Goal: Task Accomplishment & Management: Manage account settings

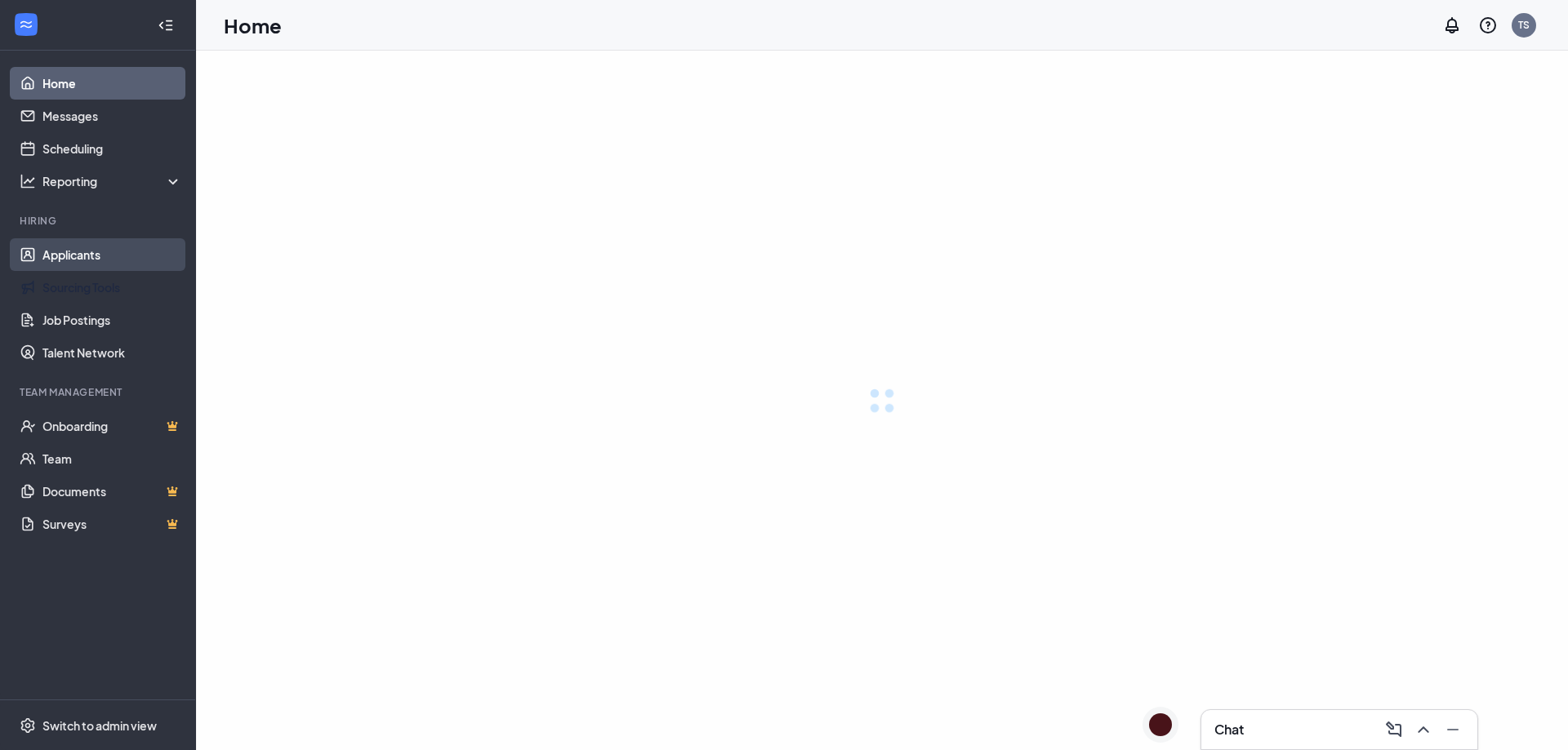
click at [87, 251] on link "Applicants" at bounding box center [112, 254] width 140 height 33
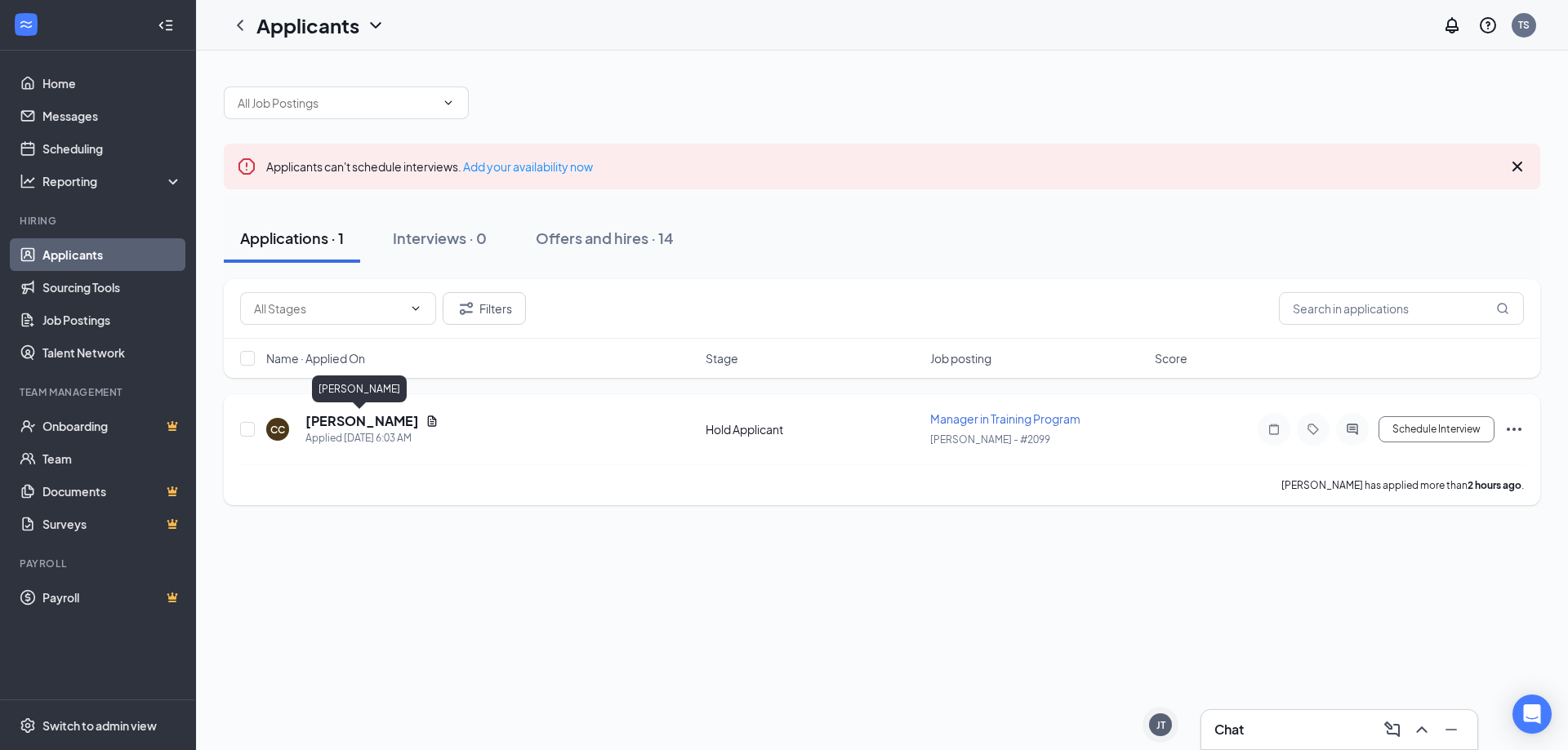
click at [381, 421] on h5 "[PERSON_NAME]" at bounding box center [362, 421] width 114 height 18
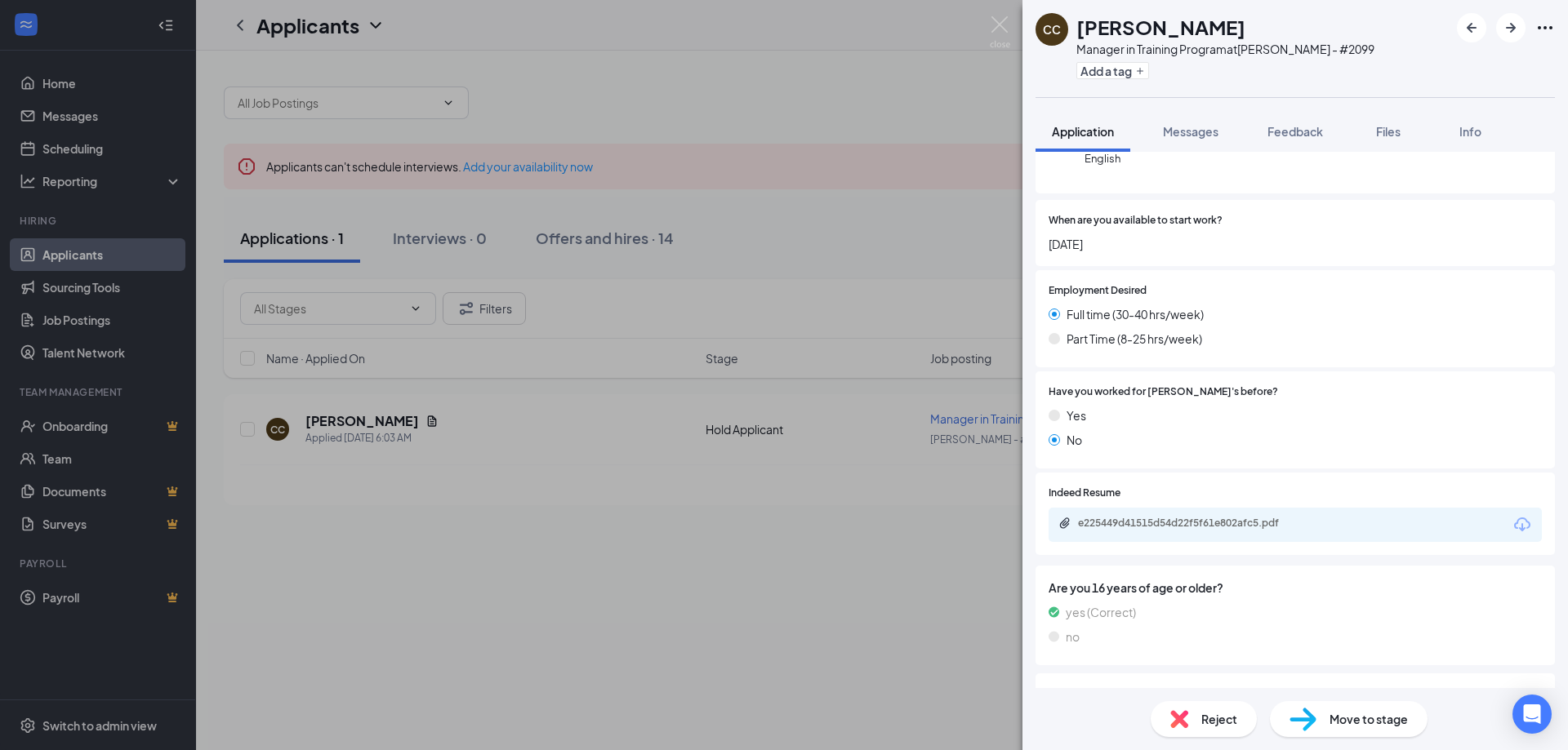
scroll to position [273, 0]
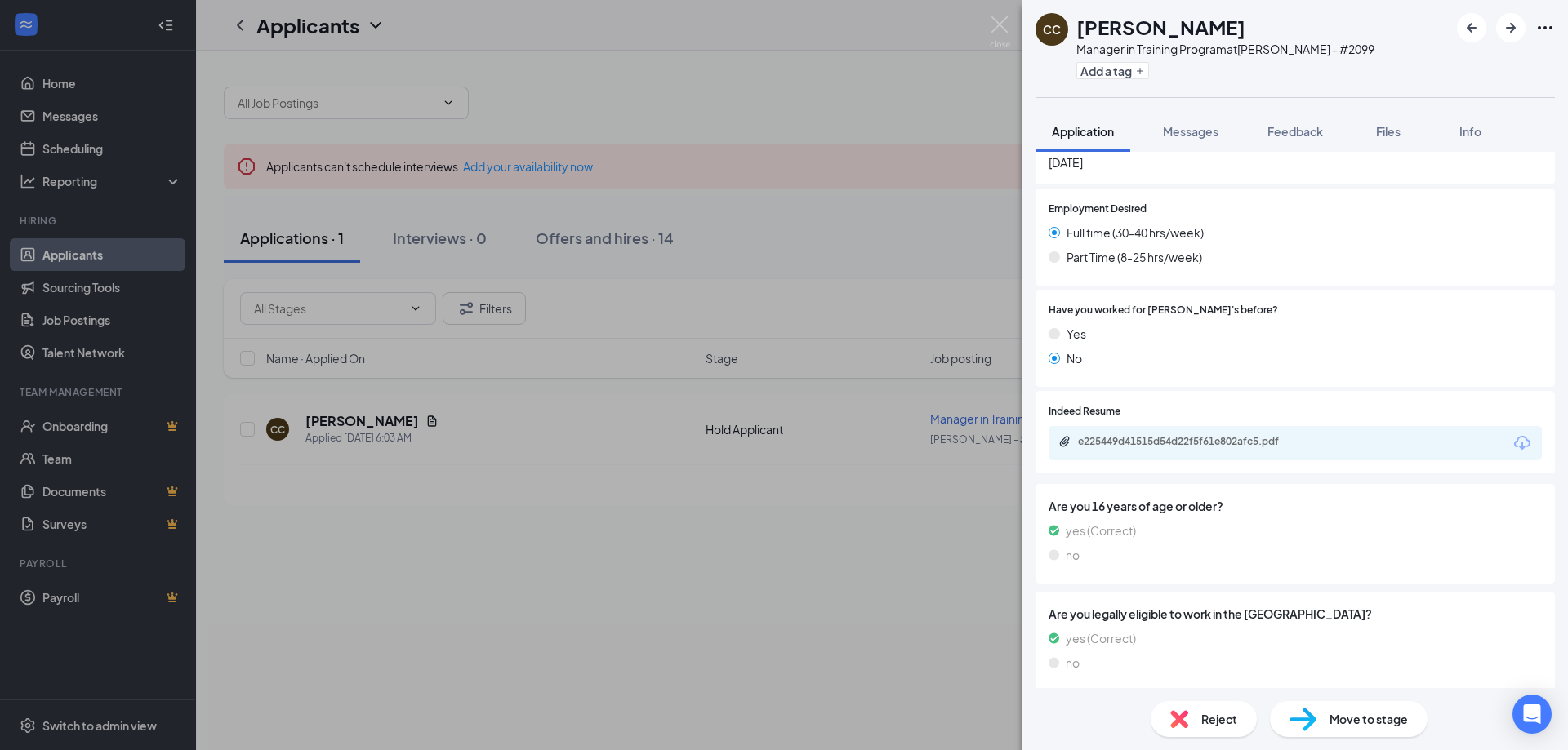
click at [1216, 450] on div "e225449d41515d54d22f5f61e802afc5.pdf" at bounding box center [1191, 442] width 264 height 16
click at [1193, 722] on div "Reject" at bounding box center [1203, 719] width 106 height 36
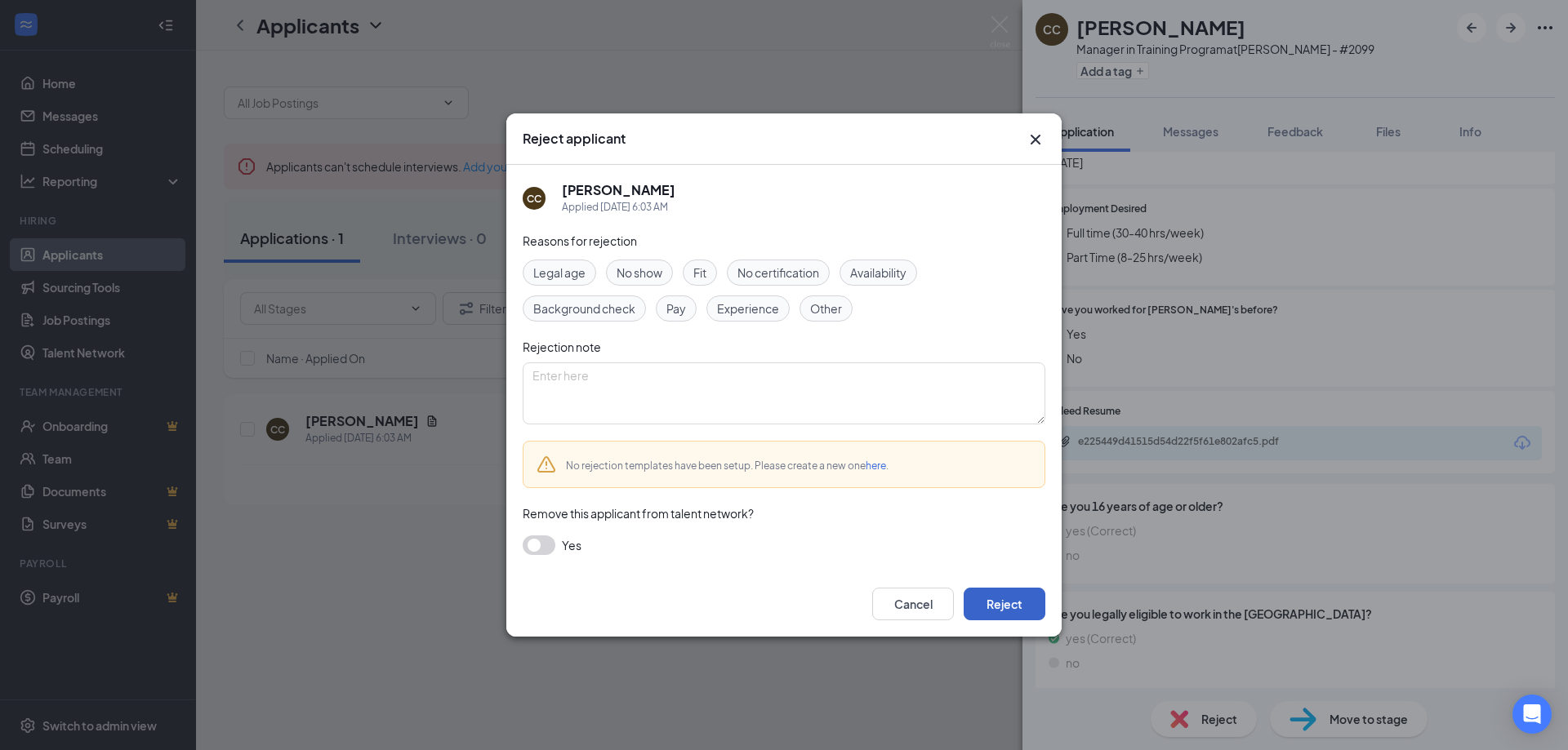
click at [995, 611] on button "Reject" at bounding box center [1004, 604] width 82 height 33
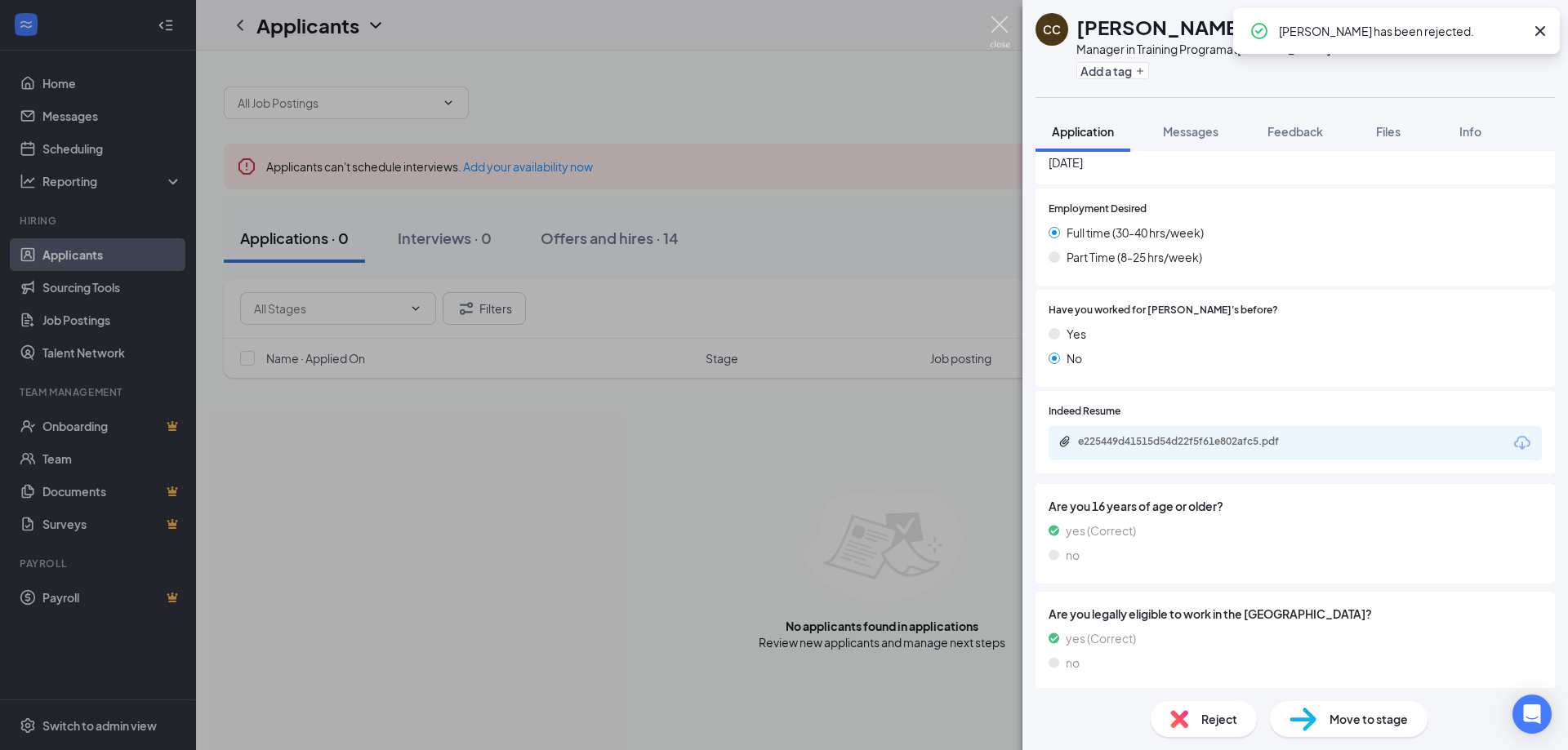
click at [1001, 28] on img at bounding box center [1000, 33] width 20 height 32
